Goal: Navigation & Orientation: Find specific page/section

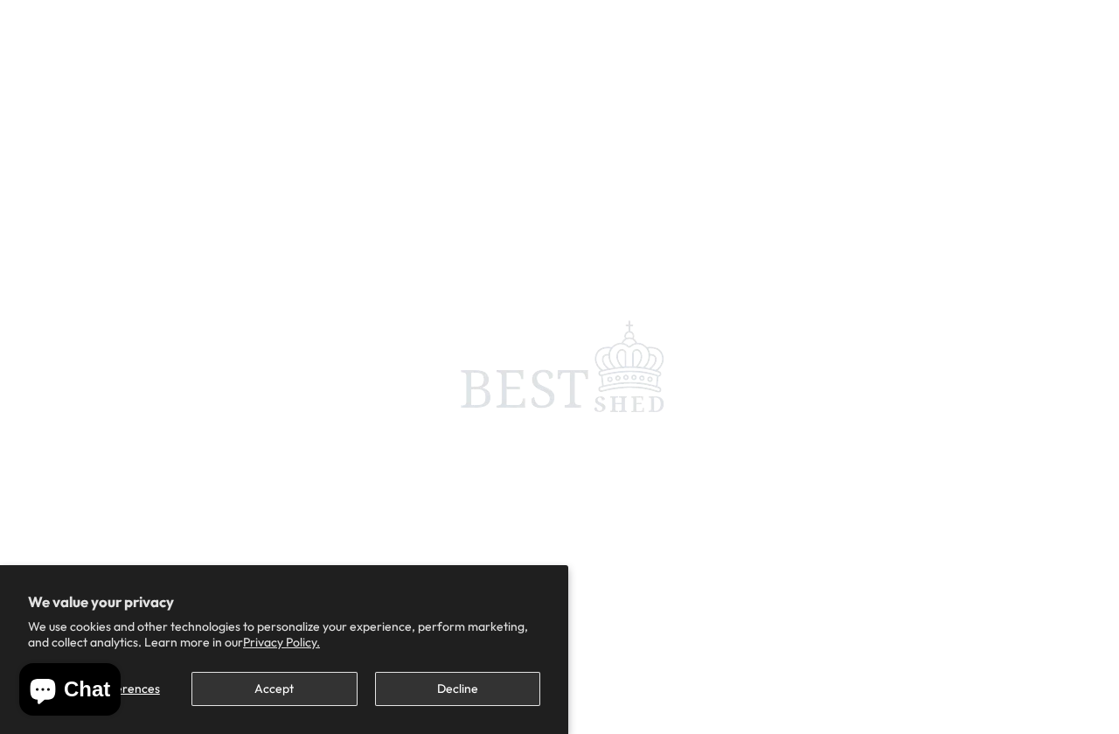
scroll to position [103, 0]
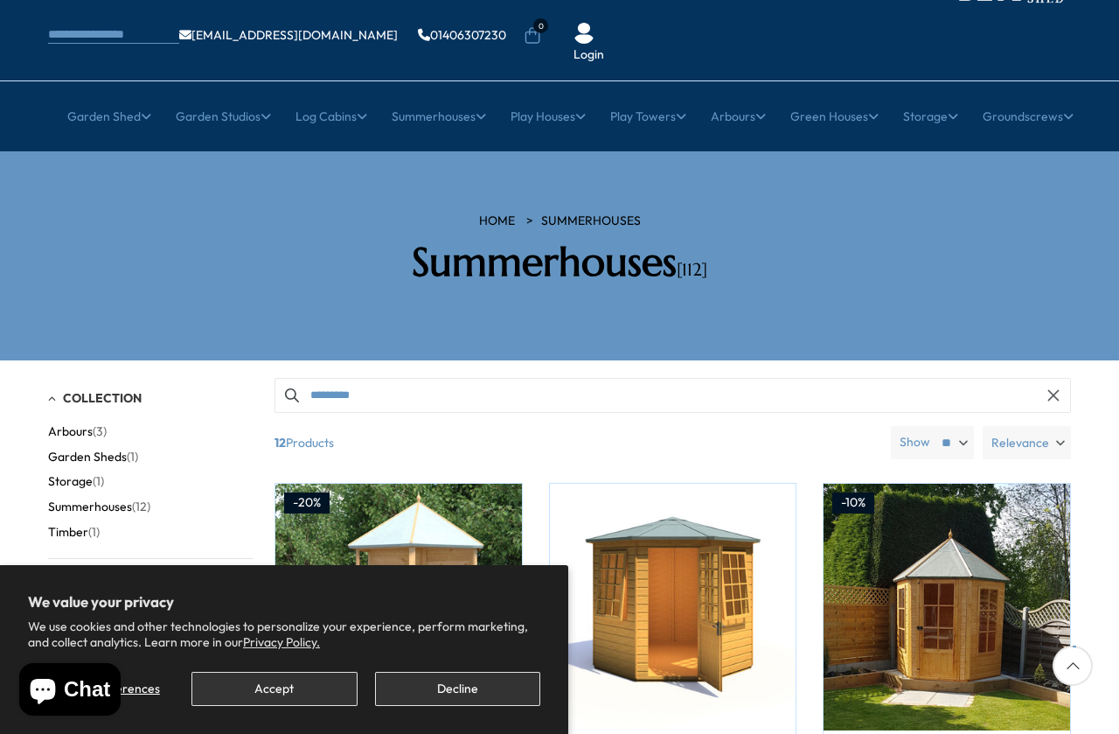
click at [296, 672] on button "Accept" at bounding box center [273, 689] width 165 height 34
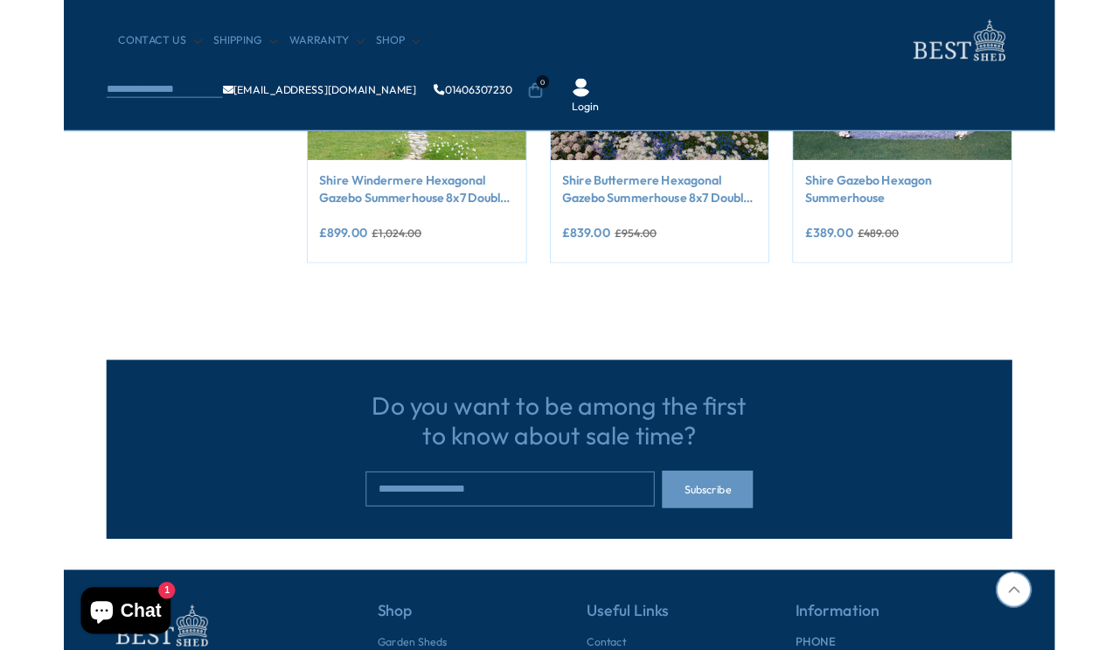
scroll to position [1635, 0]
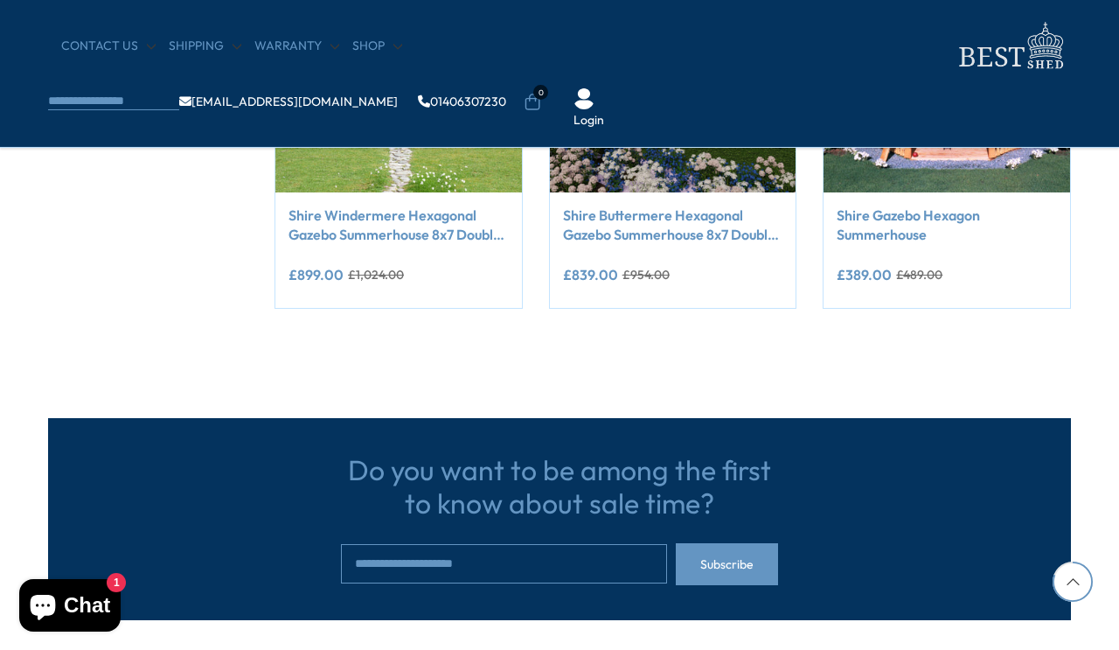
click at [1064, 600] on icon at bounding box center [1073, 581] width 40 height 40
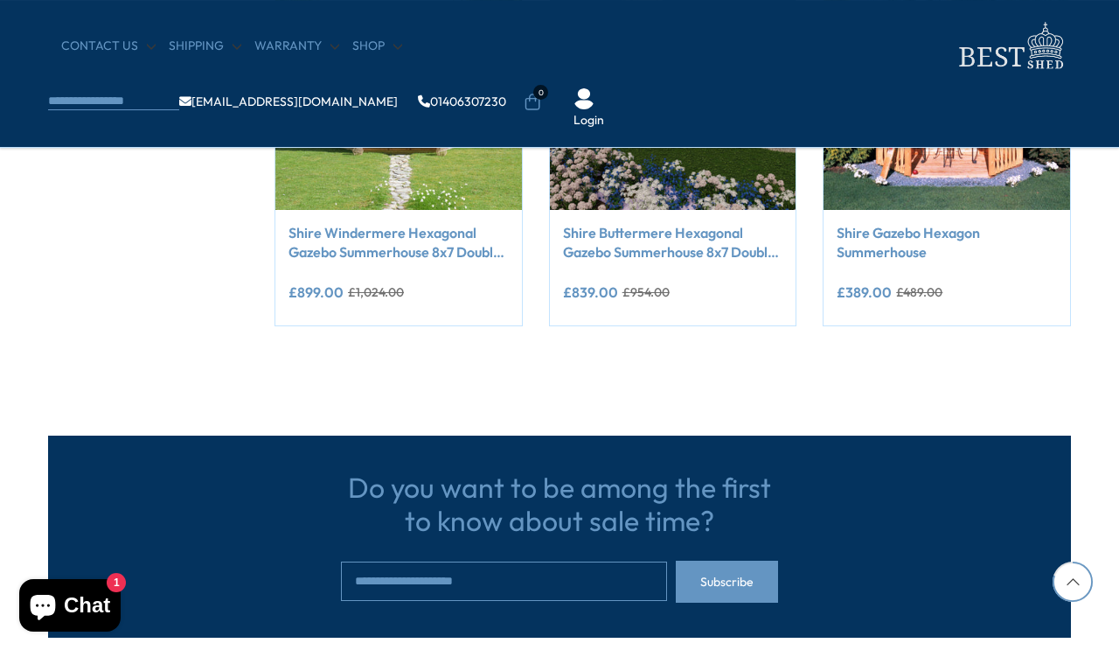
click at [1070, 605] on div "Do you want to be among the first to know about sale time? Subscribe" at bounding box center [559, 536] width 1023 height 202
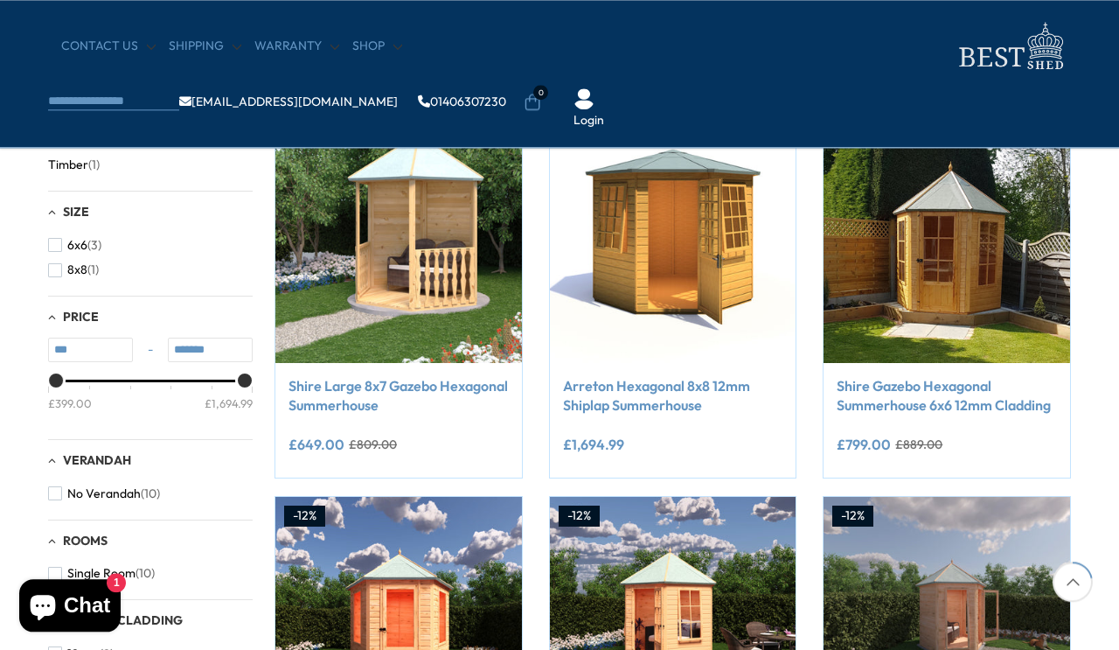
scroll to position [0, 0]
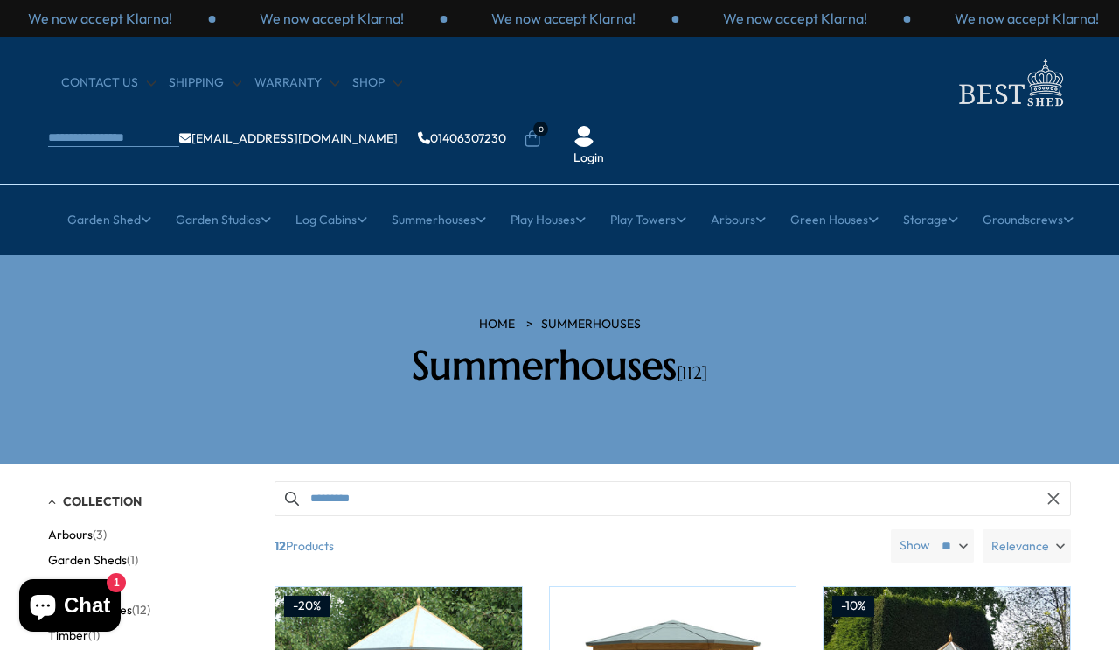
click at [604, 150] on link "Login" at bounding box center [589, 158] width 31 height 17
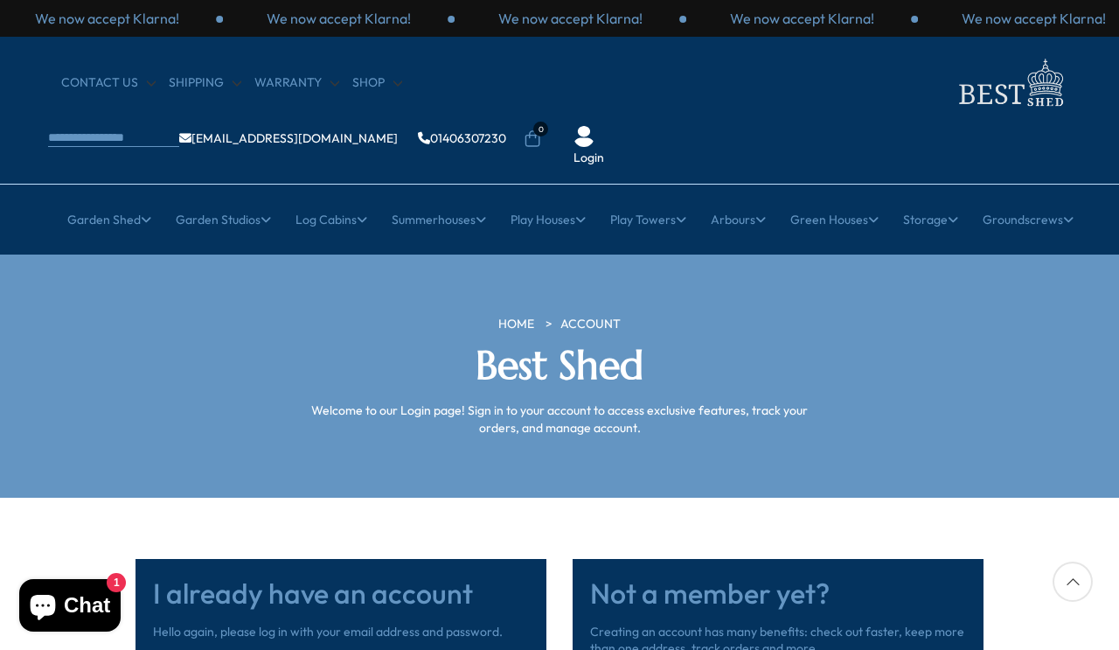
click at [200, 91] on link "Shipping" at bounding box center [205, 82] width 73 height 17
